Goal: Navigation & Orientation: Find specific page/section

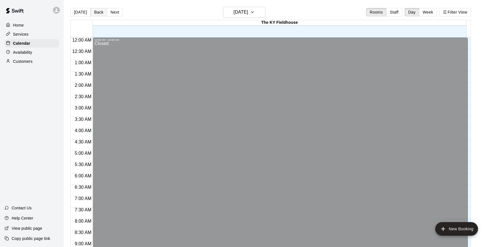
scroll to position [186, 0]
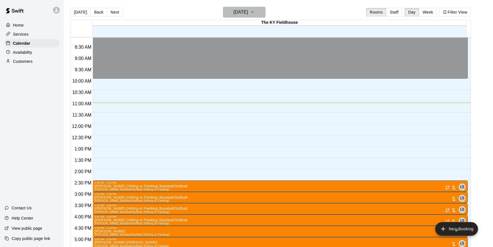
click at [248, 12] on h6 "[DATE]" at bounding box center [241, 12] width 14 height 8
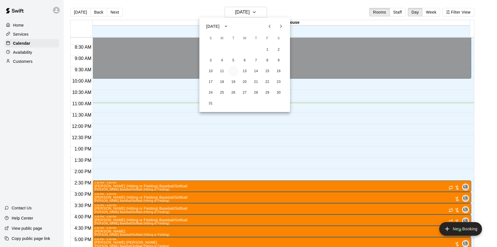
click at [234, 73] on button "12" at bounding box center [233, 71] width 10 height 10
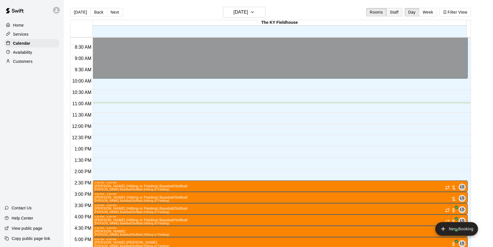
click at [400, 13] on button "Staff" at bounding box center [394, 12] width 16 height 9
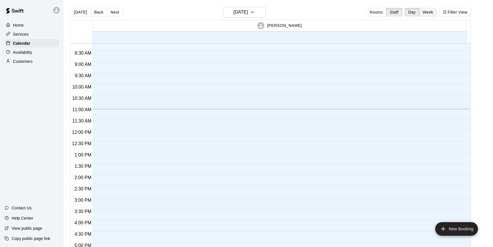
click at [432, 15] on button "Week" at bounding box center [428, 12] width 18 height 9
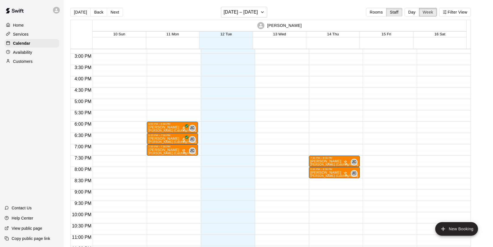
scroll to position [340, 0]
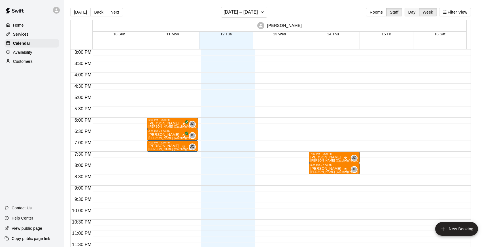
click at [414, 12] on button "Day" at bounding box center [412, 12] width 15 height 9
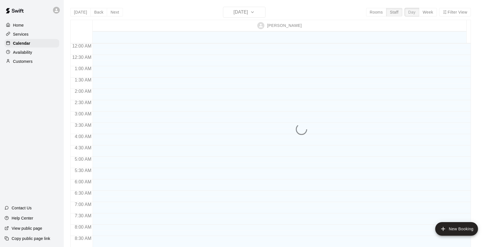
scroll to position [251, 0]
click at [376, 16] on div "[DATE] Back [DATE][DATE] Rooms Staff Day Week Filter View [PERSON_NAME] 12 Tue …" at bounding box center [270, 130] width 401 height 247
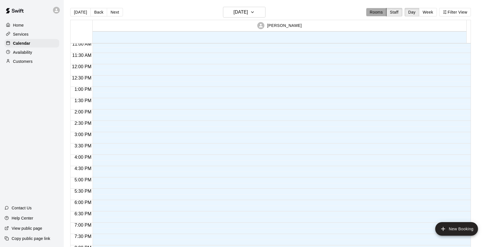
click at [376, 16] on button "Rooms" at bounding box center [376, 12] width 20 height 9
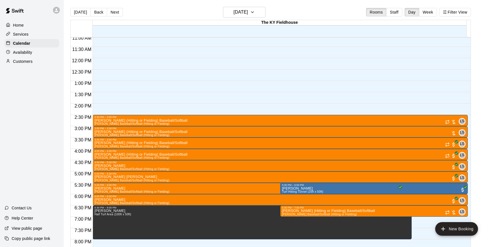
click at [454, 12] on button "Filter View" at bounding box center [455, 12] width 32 height 9
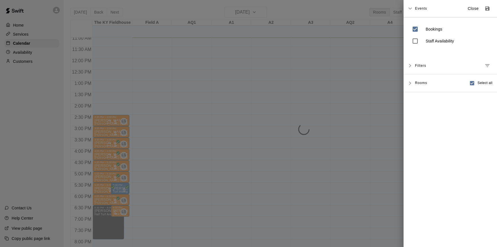
click at [361, 66] on div at bounding box center [248, 123] width 497 height 247
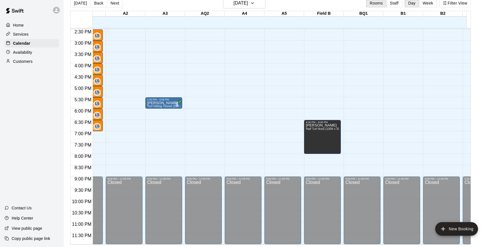
scroll to position [0, 0]
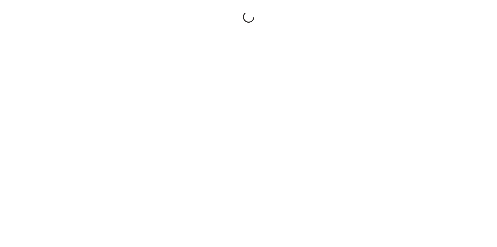
drag, startPoint x: 0, startPoint y: 0, endPoint x: 438, endPoint y: 58, distance: 441.7
click at [457, 46] on div at bounding box center [248, 123] width 497 height 247
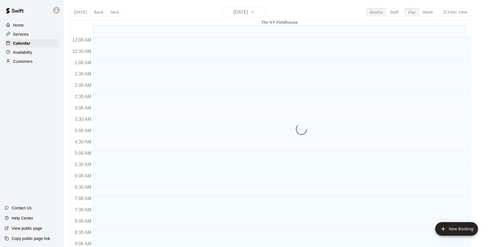
scroll to position [260, 0]
